Goal: Complete application form

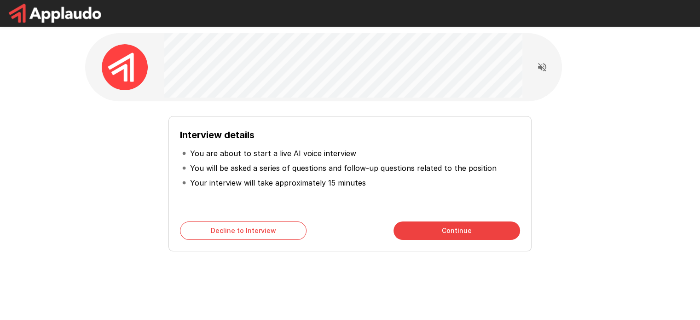
click at [431, 227] on button "Continue" at bounding box center [456, 230] width 127 height 18
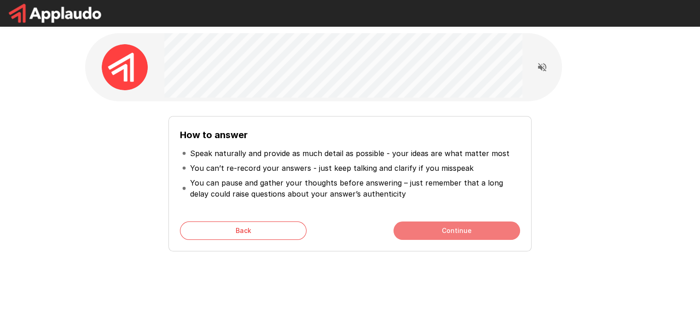
click at [431, 227] on button "Continue" at bounding box center [456, 230] width 127 height 18
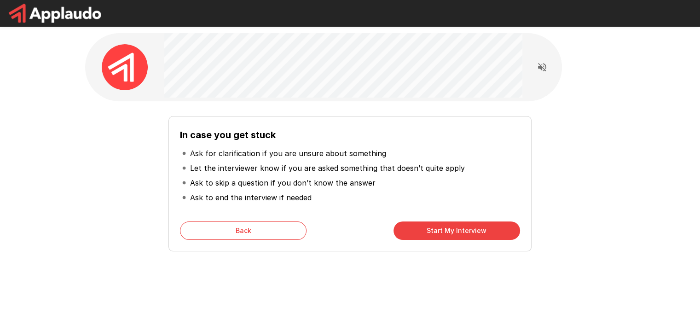
click at [431, 226] on button "Start My Interview" at bounding box center [456, 230] width 127 height 18
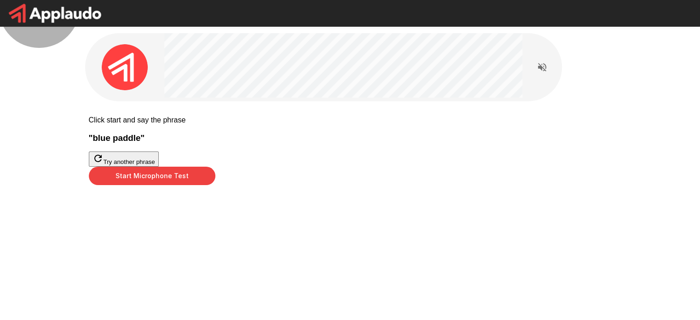
click at [159, 167] on button "Try another phrase" at bounding box center [124, 158] width 70 height 15
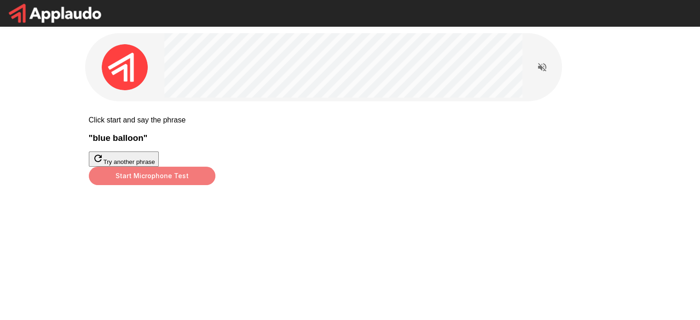
click at [215, 185] on button "Start Microphone Test" at bounding box center [152, 176] width 127 height 18
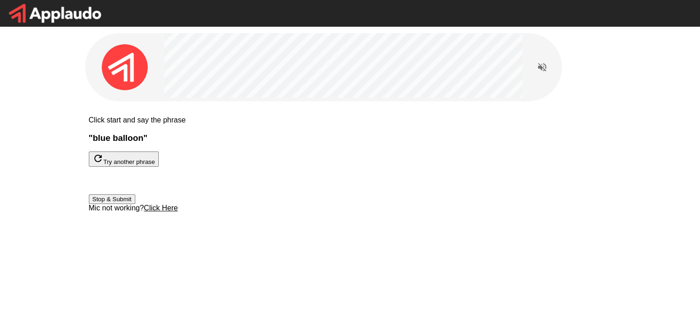
click at [135, 204] on button "Stop & Submit" at bounding box center [112, 199] width 46 height 10
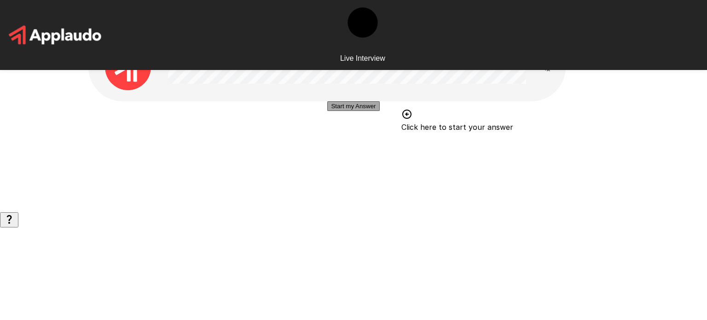
click at [353, 111] on button "Start my Answer" at bounding box center [353, 106] width 52 height 10
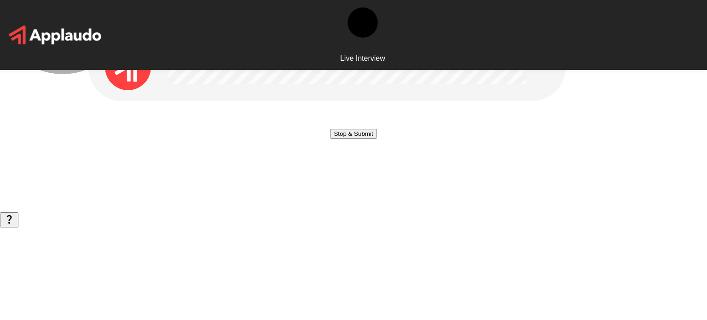
click at [353, 139] on button "Stop & Submit" at bounding box center [353, 134] width 46 height 10
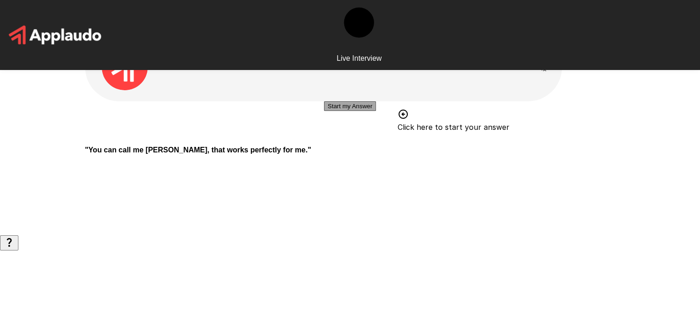
click at [324, 111] on button "Start my Answer" at bounding box center [350, 106] width 52 height 10
click at [327, 139] on button "Stop & Submit" at bounding box center [350, 134] width 46 height 10
click at [328, 111] on button "Start my Answer" at bounding box center [350, 106] width 52 height 10
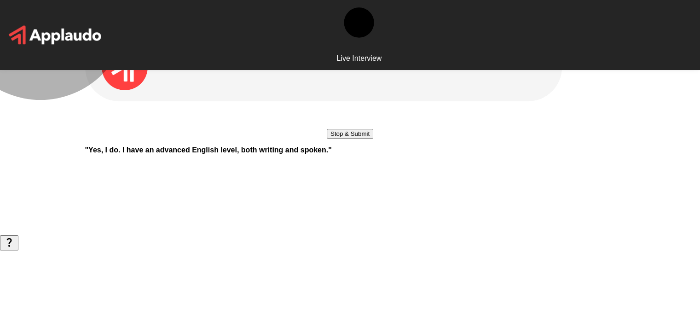
click at [327, 139] on button "Stop & Submit" at bounding box center [350, 134] width 46 height 10
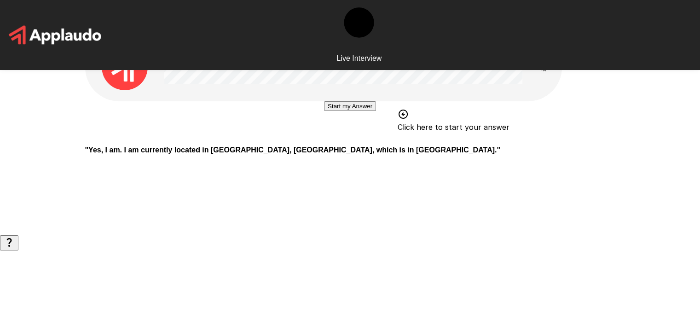
click at [337, 111] on button "Start my Answer" at bounding box center [350, 106] width 52 height 10
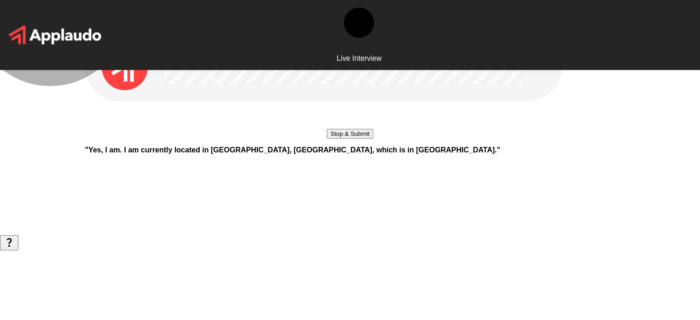
drag, startPoint x: 337, startPoint y: 204, endPoint x: 301, endPoint y: 203, distance: 35.9
click at [327, 139] on button "Stop & Submit" at bounding box center [350, 134] width 46 height 10
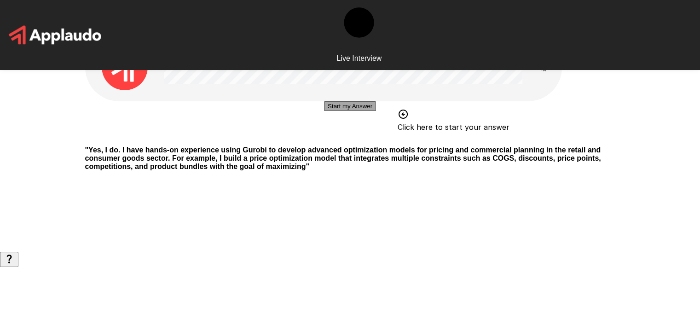
click at [371, 111] on button "Start my Answer" at bounding box center [350, 106] width 52 height 10
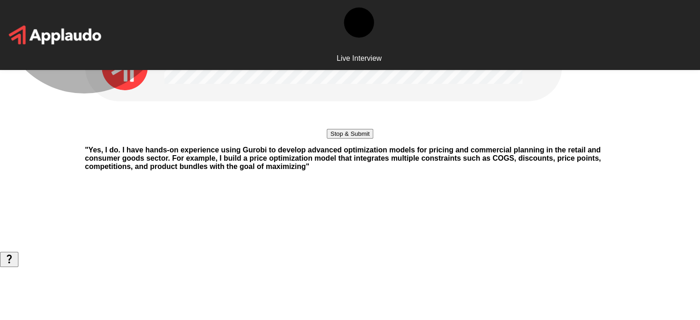
click at [371, 139] on button "Stop & Submit" at bounding box center [350, 134] width 46 height 10
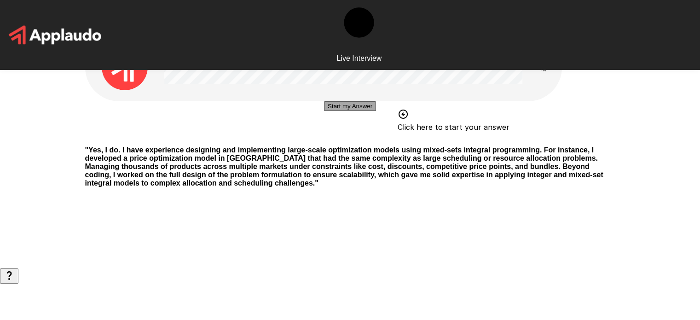
click at [357, 111] on button "Start my Answer" at bounding box center [350, 106] width 52 height 10
drag, startPoint x: 357, startPoint y: 204, endPoint x: 331, endPoint y: 207, distance: 25.9
click at [331, 139] on button "Stop & Submit" at bounding box center [350, 134] width 46 height 10
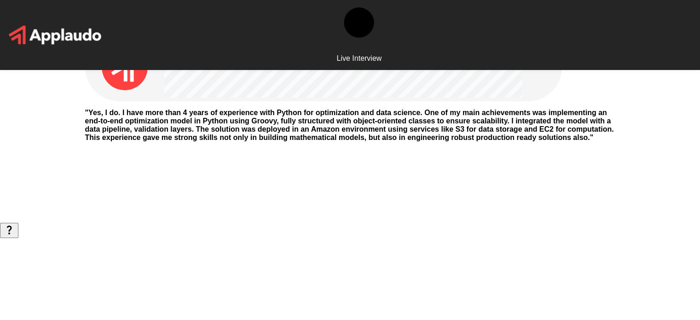
scroll to position [2, 0]
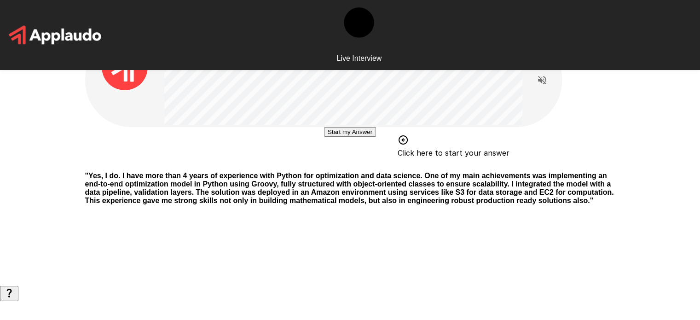
click at [367, 137] on button "Start my Answer" at bounding box center [350, 132] width 52 height 10
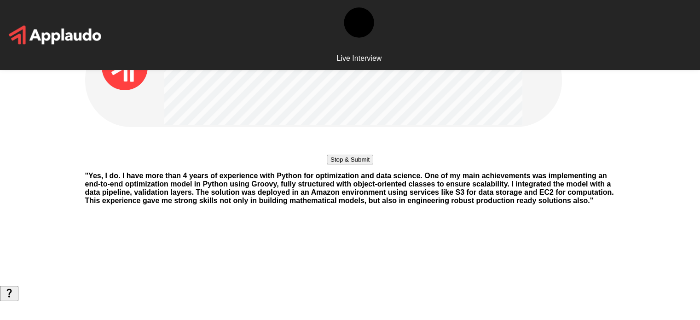
click at [367, 164] on button "Stop & Submit" at bounding box center [350, 160] width 46 height 10
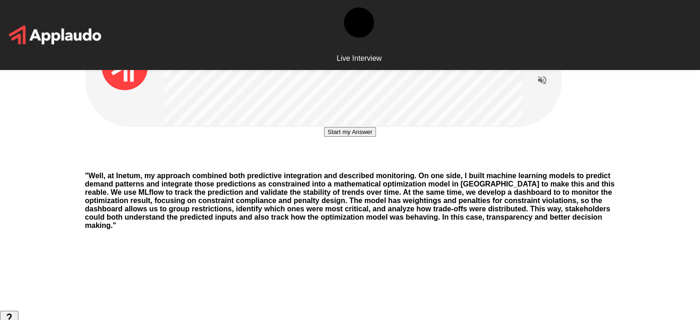
scroll to position [0, 0]
click at [329, 136] on button "Start my Answer" at bounding box center [350, 132] width 52 height 10
click at [327, 164] on button "Stop & Submit" at bounding box center [350, 159] width 46 height 10
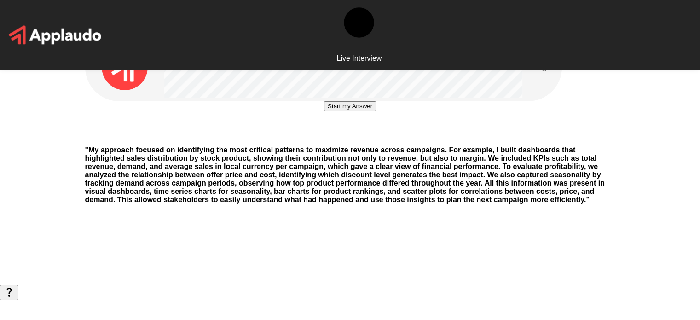
scroll to position [0, 0]
click at [376, 111] on button "Start my Answer" at bounding box center [350, 106] width 52 height 10
drag, startPoint x: 380, startPoint y: 207, endPoint x: 352, endPoint y: 204, distance: 28.6
click at [352, 139] on button "Stop & Submit" at bounding box center [350, 134] width 46 height 10
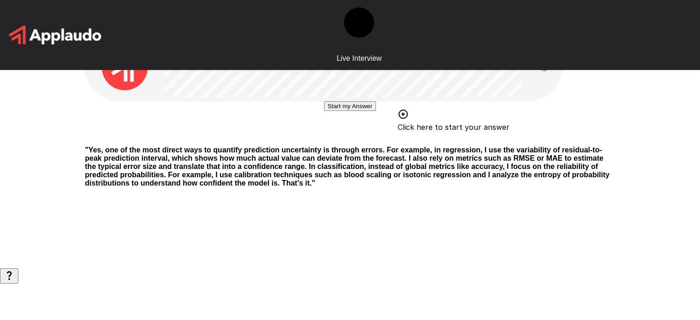
click at [330, 111] on button "Start my Answer" at bounding box center [350, 106] width 52 height 10
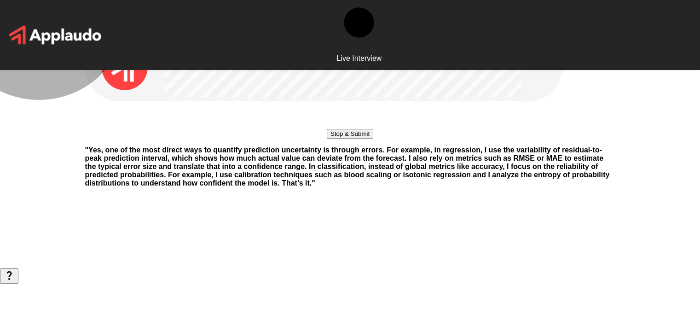
click at [327, 139] on button "Stop & Submit" at bounding box center [350, 134] width 46 height 10
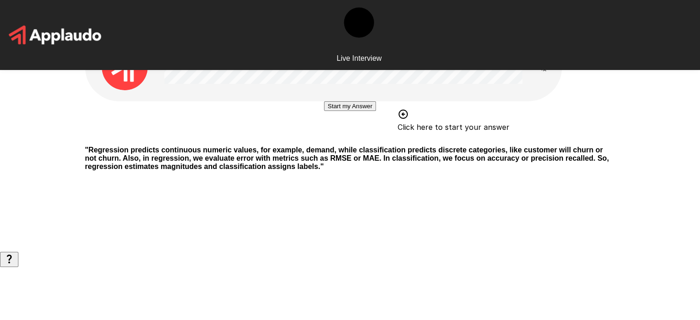
scroll to position [12, 0]
click at [329, 111] on button "Start my Answer" at bounding box center [350, 106] width 52 height 10
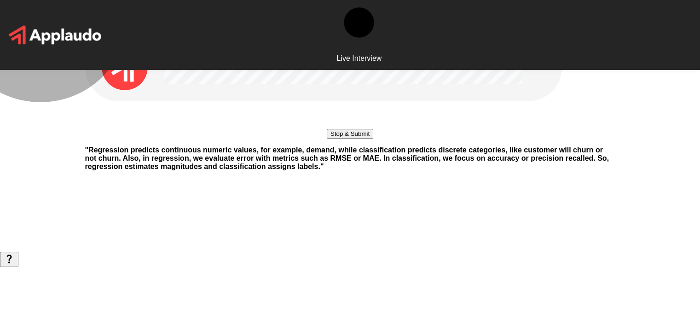
click at [327, 139] on button "Stop & Submit" at bounding box center [350, 134] width 46 height 10
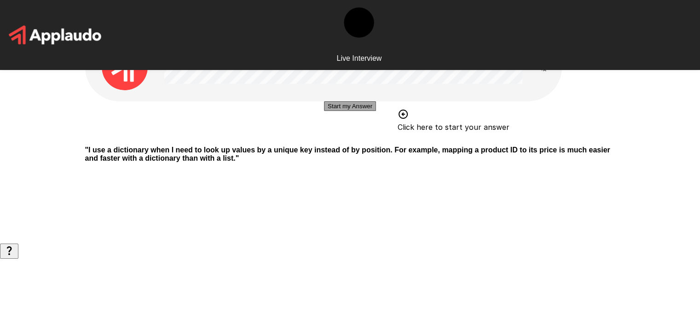
click at [345, 111] on button "Start my Answer" at bounding box center [350, 106] width 52 height 10
click at [352, 139] on div "Stop & Submit" at bounding box center [350, 134] width 46 height 10
click at [322, 139] on div "Stop & Submit" at bounding box center [350, 119] width 530 height 37
click at [327, 139] on button "Stop & Submit" at bounding box center [350, 134] width 46 height 10
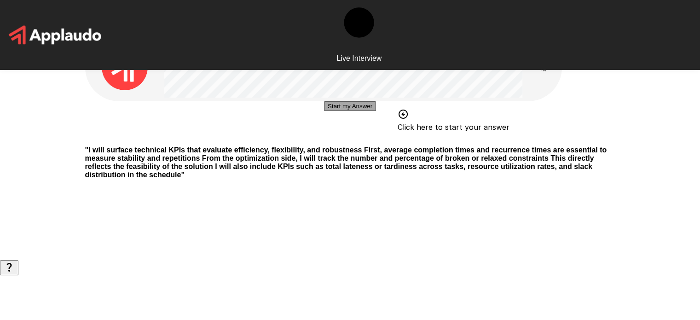
click at [376, 111] on button "Start my Answer" at bounding box center [350, 106] width 52 height 10
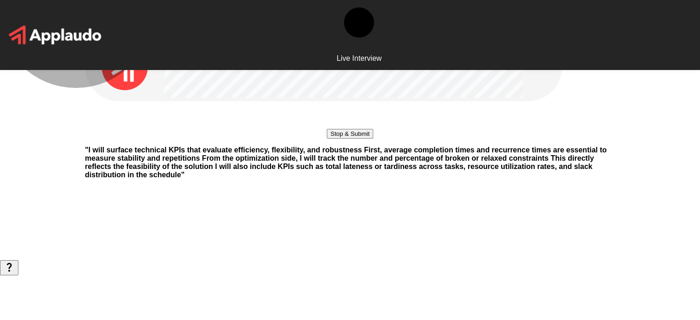
drag, startPoint x: 388, startPoint y: 205, endPoint x: 363, endPoint y: 205, distance: 25.3
click at [363, 139] on button "Stop & Submit" at bounding box center [350, 134] width 46 height 10
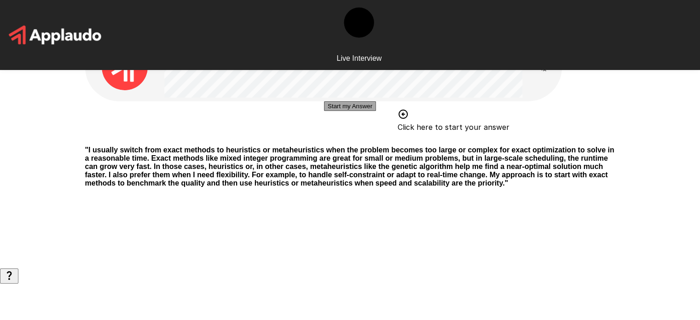
click at [324, 111] on button "Start my Answer" at bounding box center [350, 106] width 52 height 10
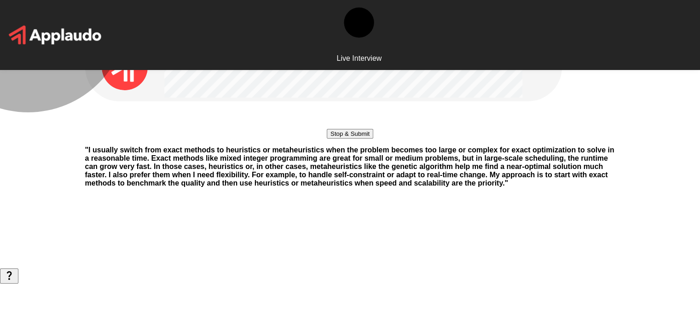
click at [327, 139] on button "Stop & Submit" at bounding box center [350, 134] width 46 height 10
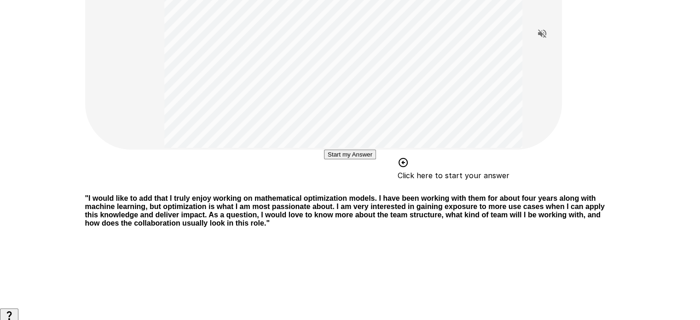
scroll to position [115, 0]
click at [327, 160] on button "Start my Answer" at bounding box center [350, 155] width 52 height 10
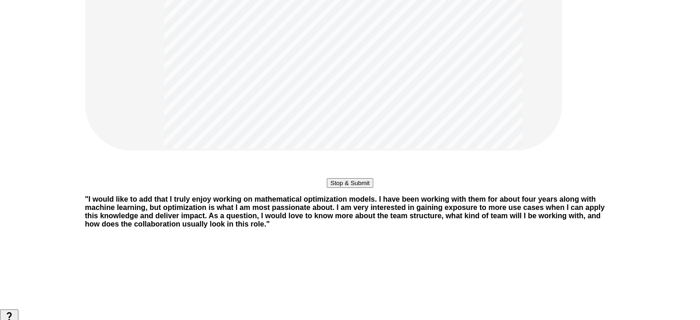
click at [336, 188] on button "Stop & Submit" at bounding box center [350, 183] width 46 height 10
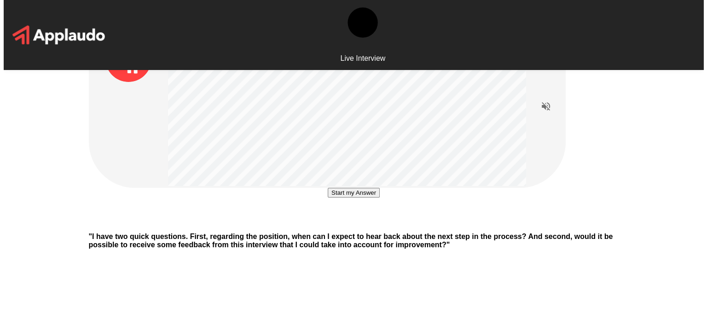
scroll to position [0, 0]
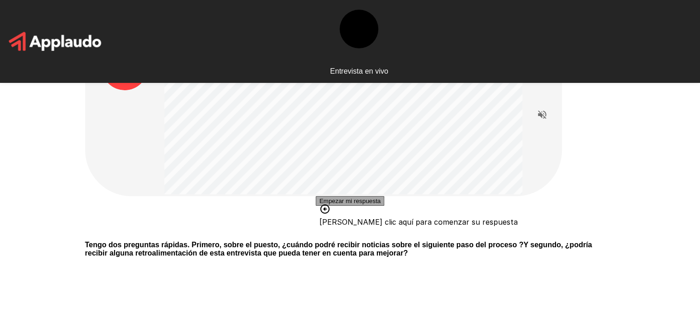
click at [329, 204] on font "Empezar mi respuesta" at bounding box center [349, 200] width 61 height 7
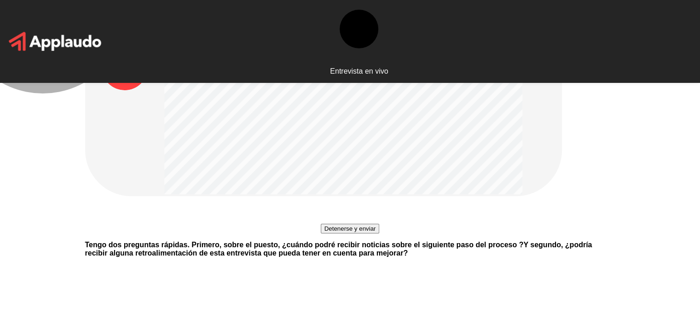
click at [330, 232] on font "Detenerse y enviar" at bounding box center [350, 228] width 52 height 7
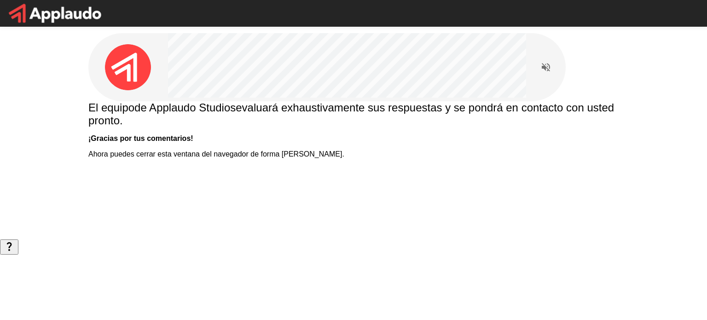
click at [87, 13] on img at bounding box center [55, 13] width 110 height 27
click at [364, 127] on font "evaluará exhaustivamente sus respuestas y se pondrá en contacto con usted pront…" at bounding box center [352, 113] width 529 height 25
